Goal: Task Accomplishment & Management: Use online tool/utility

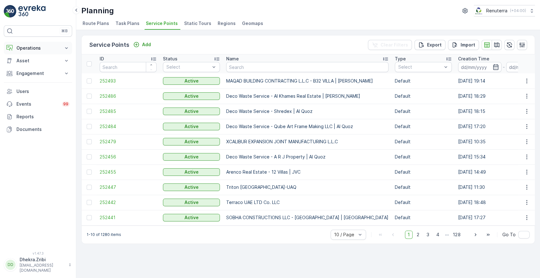
click at [65, 47] on icon at bounding box center [66, 48] width 6 height 6
click at [24, 69] on p "Planning" at bounding box center [25, 68] width 18 height 6
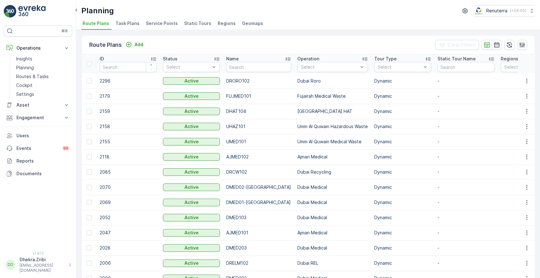
click at [152, 24] on span "Service Points" at bounding box center [162, 23] width 32 height 6
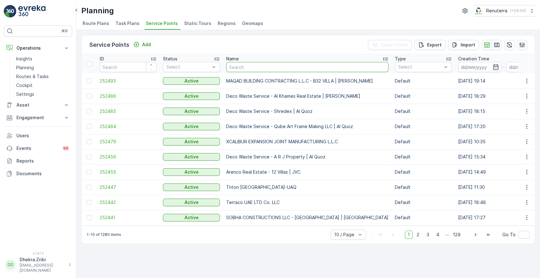
click at [244, 68] on input "text" at bounding box center [307, 67] width 162 height 10
type input "BEEN"
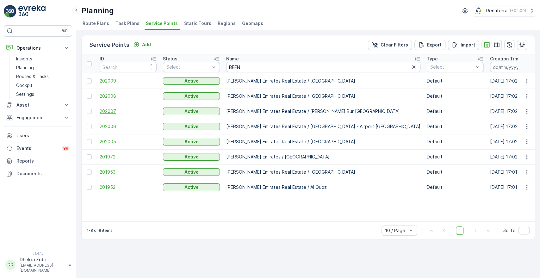
click at [106, 111] on span "202007" at bounding box center [128, 111] width 57 height 6
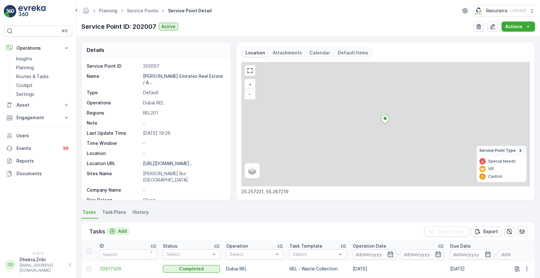
click at [124, 232] on p "Add" at bounding box center [122, 231] width 9 height 6
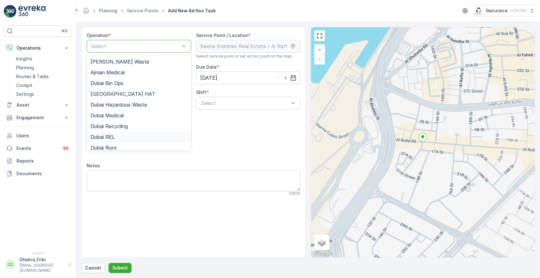
click at [102, 137] on span "Dubai REL" at bounding box center [102, 137] width 24 height 6
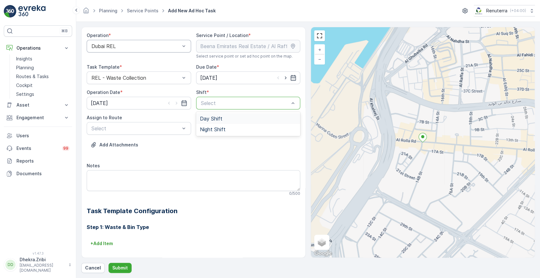
click at [223, 102] on div at bounding box center [245, 103] width 90 height 6
click at [210, 120] on span "Day Shift" at bounding box center [211, 119] width 22 height 6
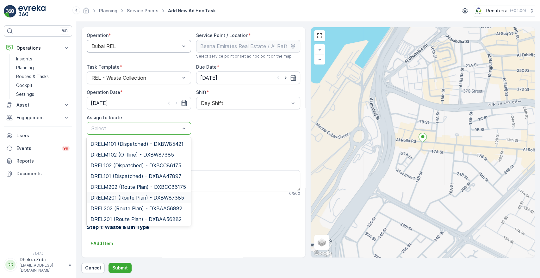
click at [123, 199] on span "DRELM201 (Route Plan) - DXBW87385" at bounding box center [137, 198] width 94 height 6
click at [120, 219] on span "DREL201 (Route Plan) - DXBAA56882" at bounding box center [135, 219] width 91 height 6
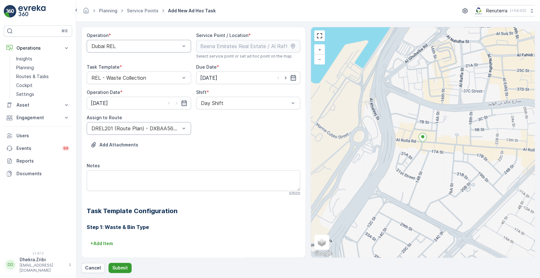
click at [115, 267] on p "Submit" at bounding box center [120, 268] width 16 height 6
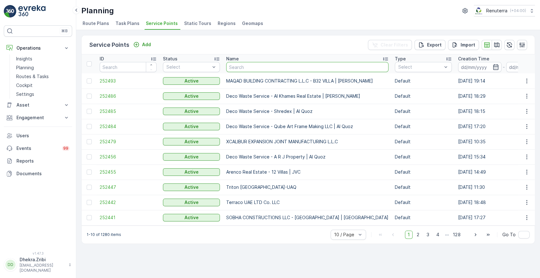
click at [266, 64] on input "text" at bounding box center [307, 67] width 162 height 10
type input "[PERSON_NAME]"
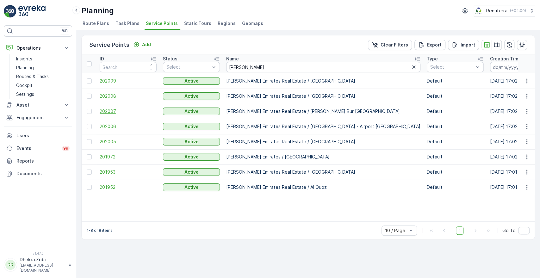
click at [105, 110] on span "202007" at bounding box center [128, 111] width 57 height 6
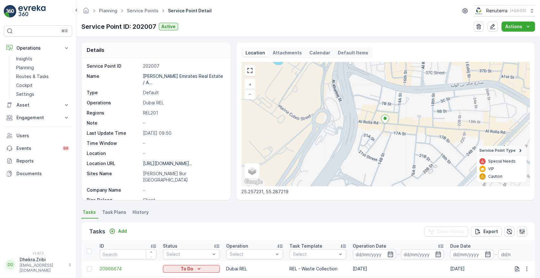
click at [538, 259] on div "Details Service Point ID 202007 Name [PERSON_NAME] Emirates Real Estate / A... …" at bounding box center [308, 157] width 464 height 241
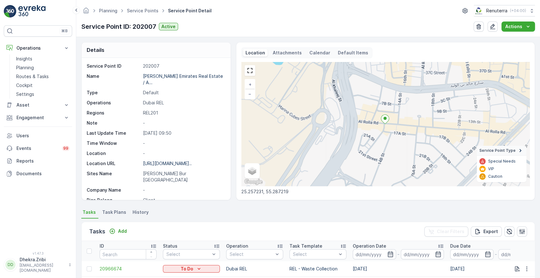
click at [538, 259] on div "Details Service Point ID 202007 Name [PERSON_NAME] Emirates Real Estate / A... …" at bounding box center [308, 157] width 464 height 241
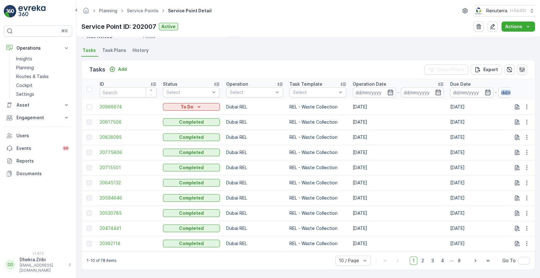
click at [535, 147] on div "Details Service Point ID 202007 Name [PERSON_NAME] Emirates Real Estate / A... …" at bounding box center [308, 157] width 464 height 241
click at [22, 70] on p "Planning" at bounding box center [25, 68] width 18 height 6
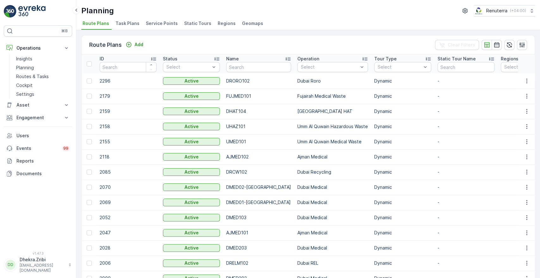
click at [152, 23] on span "Service Points" at bounding box center [162, 23] width 32 height 6
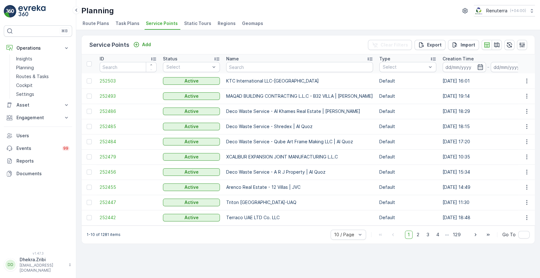
click at [148, 22] on span "Service Points" at bounding box center [162, 23] width 32 height 6
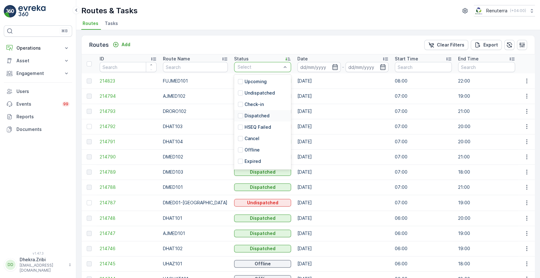
click at [245, 116] on p "Dispatched" at bounding box center [257, 116] width 25 height 6
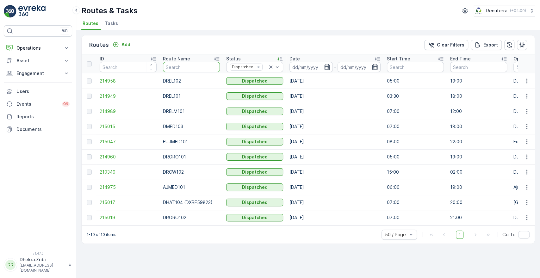
click at [201, 69] on input "text" at bounding box center [191, 67] width 57 height 10
type input "201"
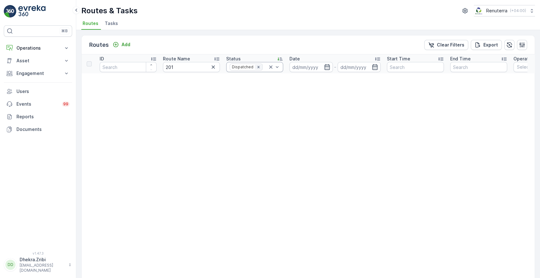
click at [257, 66] on icon "Remove Dispatched" at bounding box center [258, 67] width 2 height 2
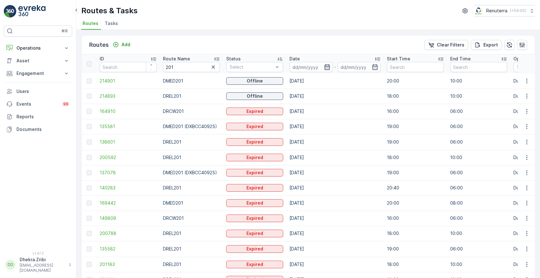
click at [326, 69] on icon "button" at bounding box center [327, 67] width 6 height 6
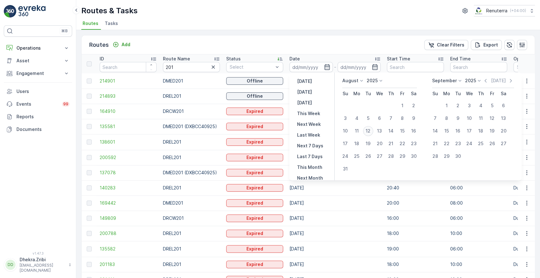
click at [372, 133] on div "12" at bounding box center [368, 131] width 10 height 10
type input "[DATE]"
click at [372, 133] on div "12" at bounding box center [368, 131] width 10 height 10
type input "[DATE]"
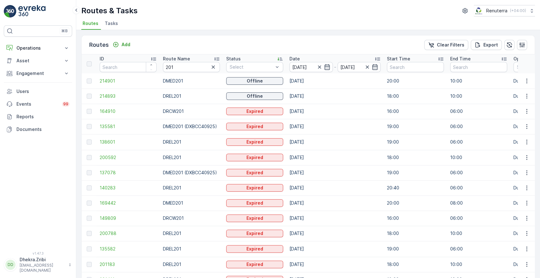
click at [353, 47] on div "Routes Add Clear Filters Export" at bounding box center [308, 44] width 453 height 19
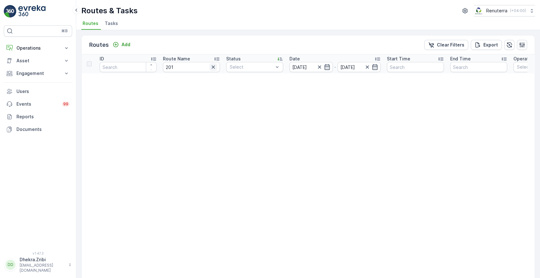
click at [211, 68] on icon "button" at bounding box center [213, 67] width 6 height 6
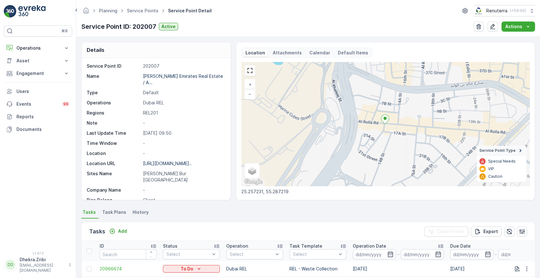
click at [334, 37] on div "Details Service Point ID 202007 Name [PERSON_NAME] Emirates Real Estate / A... …" at bounding box center [308, 157] width 464 height 241
click at [384, 234] on div "Tasks Add Clear Filters Export" at bounding box center [308, 231] width 453 height 19
